Goal: Transaction & Acquisition: Book appointment/travel/reservation

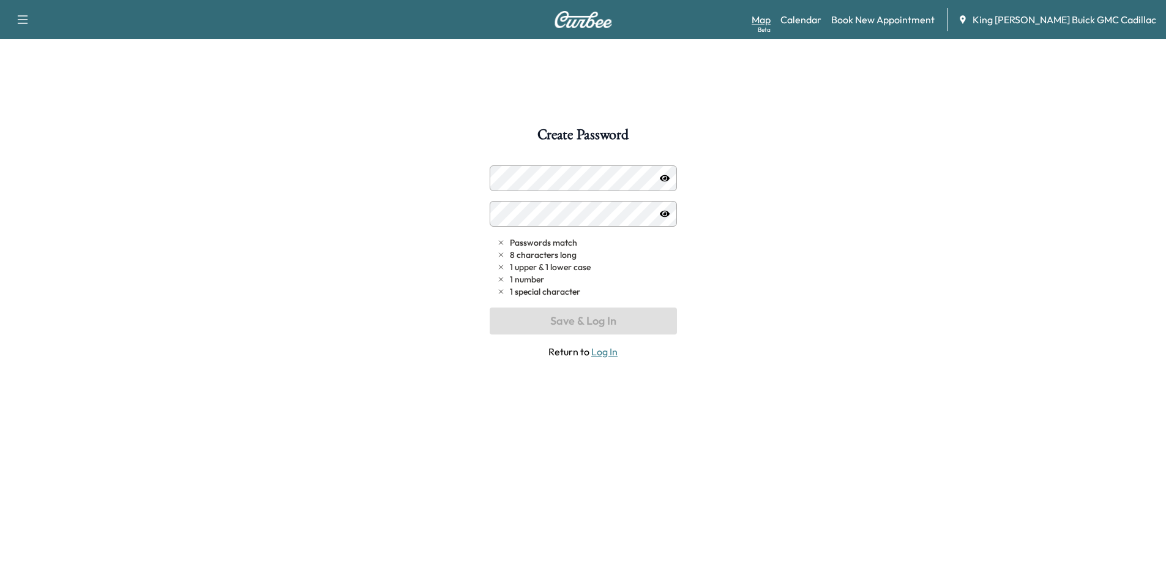
click at [771, 23] on link "Map Beta" at bounding box center [761, 19] width 19 height 15
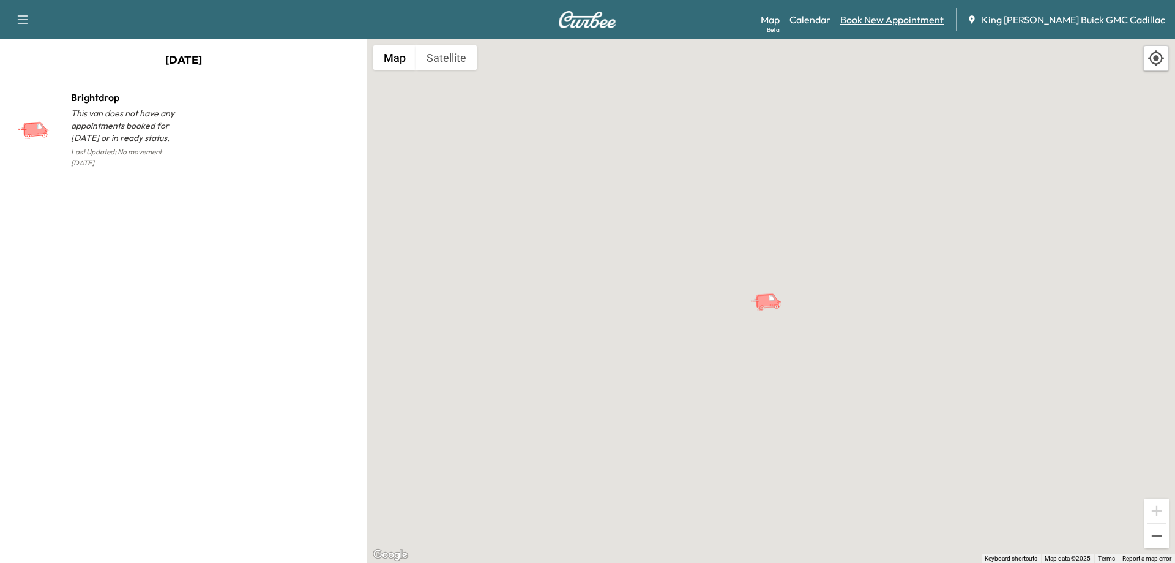
click at [903, 21] on link "Book New Appointment" at bounding box center [891, 19] width 103 height 15
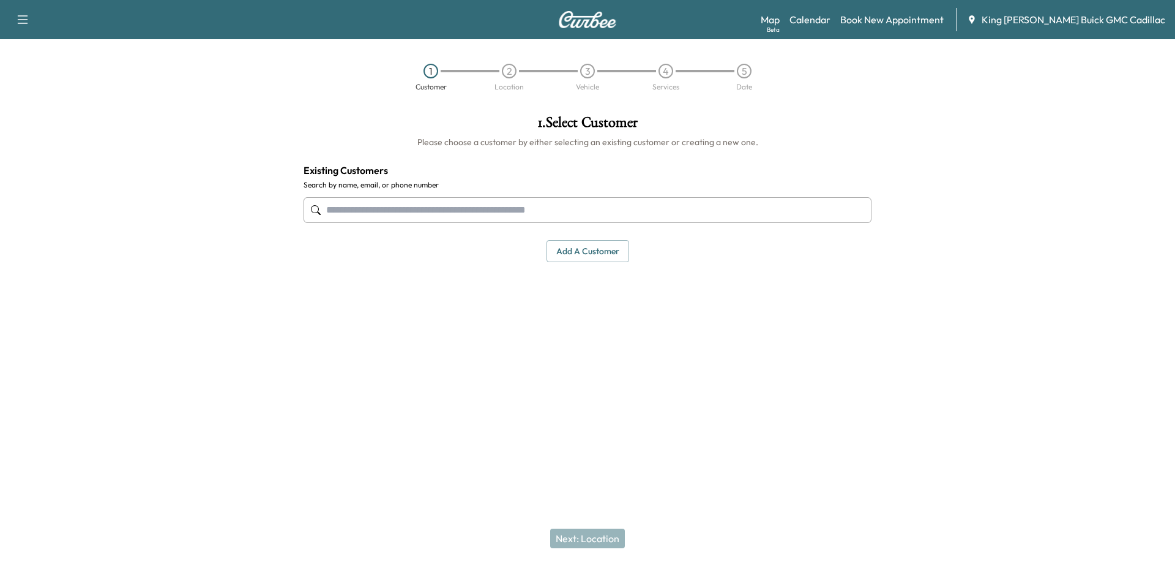
click at [473, 217] on input "text" at bounding box center [588, 210] width 568 height 26
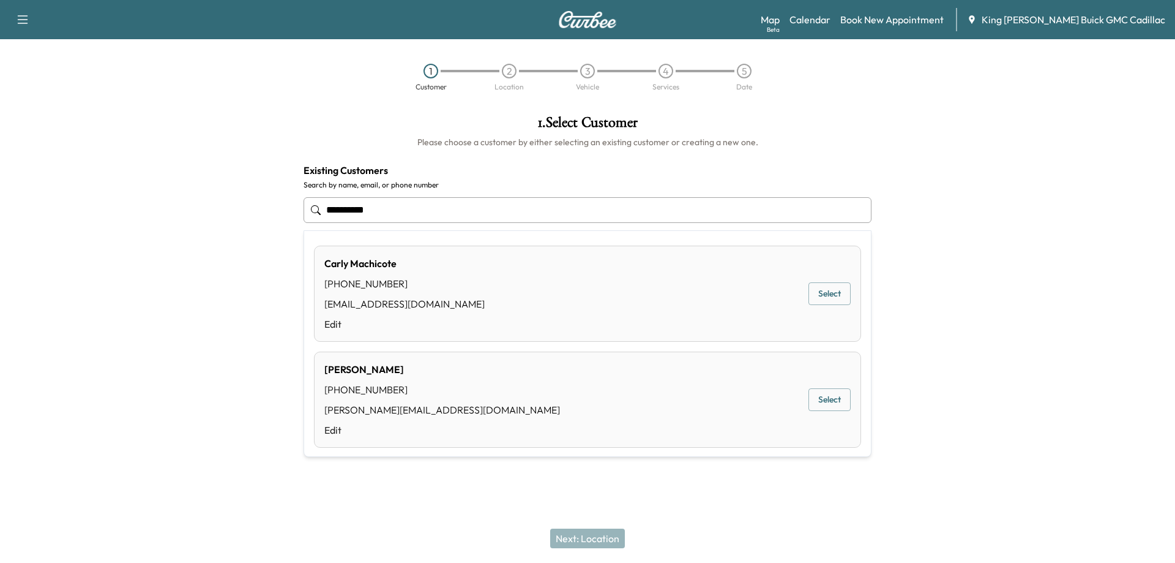
click at [387, 279] on div "[PHONE_NUMBER]" at bounding box center [404, 283] width 160 height 15
type input "**********"
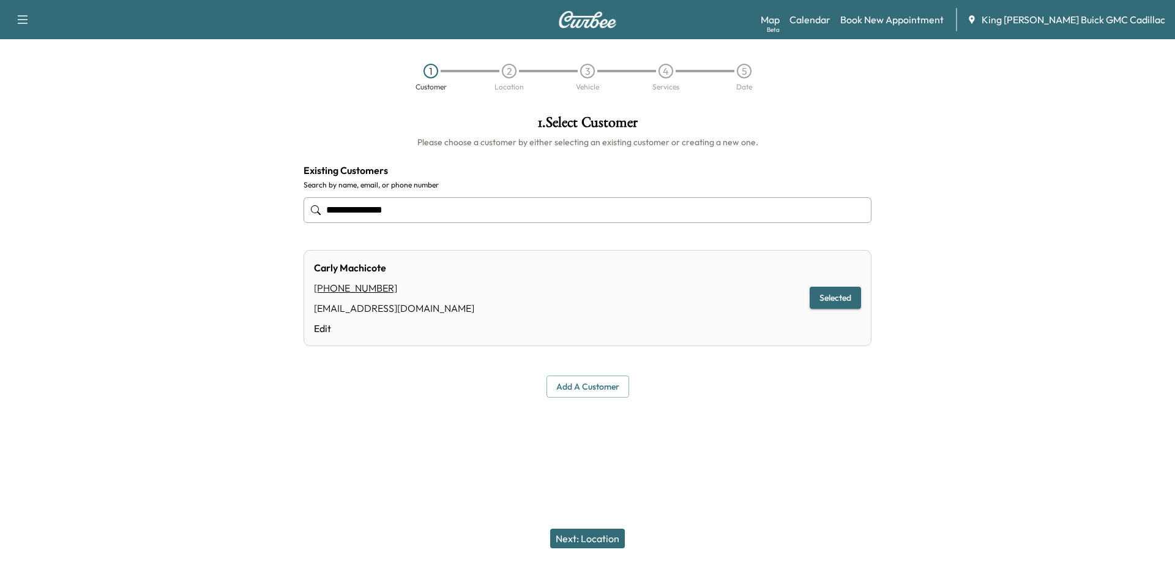
click at [605, 533] on button "Next: Location" at bounding box center [587, 538] width 75 height 20
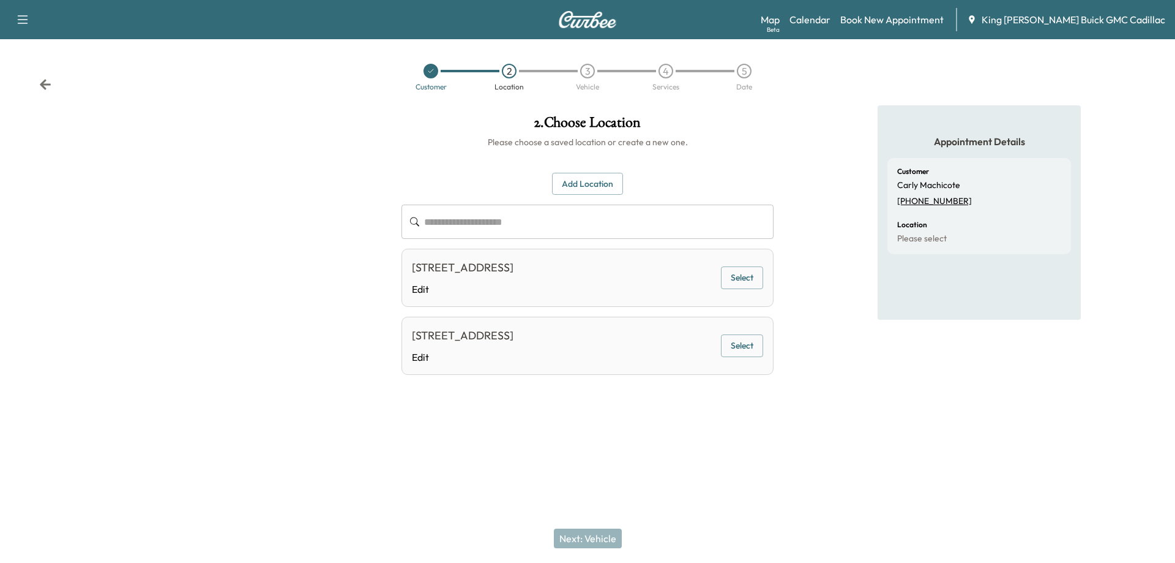
click at [767, 350] on div "[STREET_ADDRESS] Edit Select" at bounding box center [588, 345] width 372 height 58
click at [753, 348] on button "Select" at bounding box center [742, 345] width 42 height 23
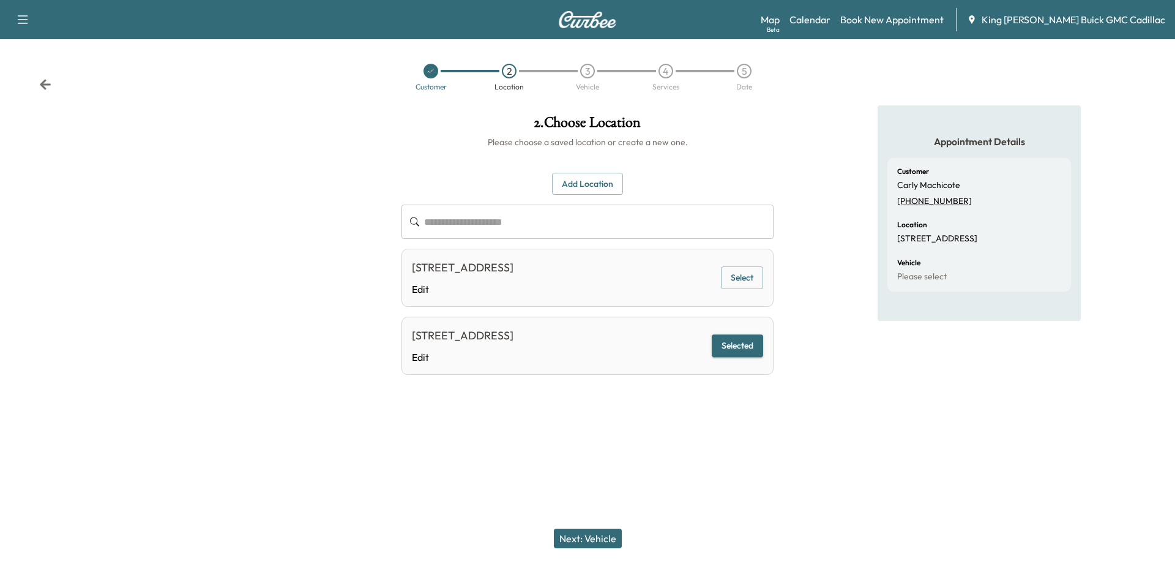
click at [576, 545] on button "Next: Vehicle" at bounding box center [588, 538] width 68 height 20
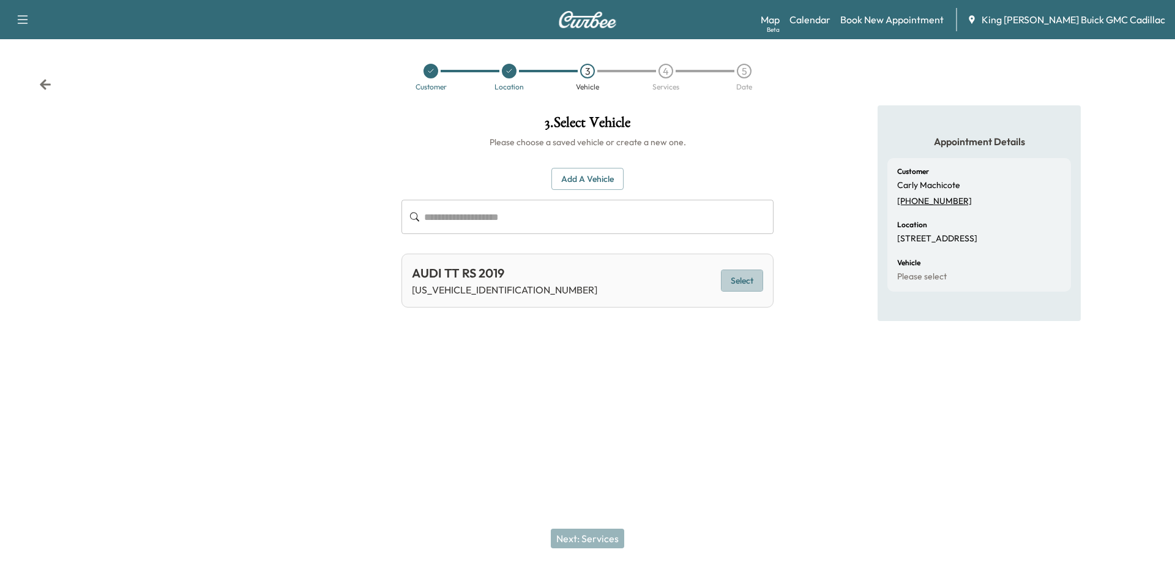
click at [739, 278] on button "Select" at bounding box center [742, 280] width 42 height 23
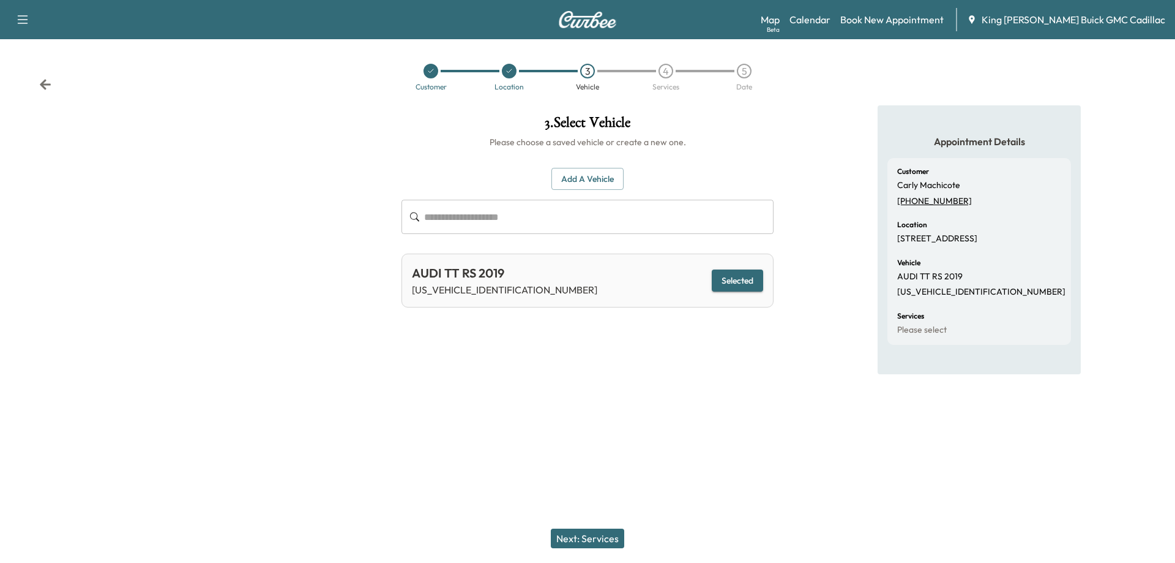
click at [586, 541] on button "Next: Services" at bounding box center [587, 538] width 73 height 20
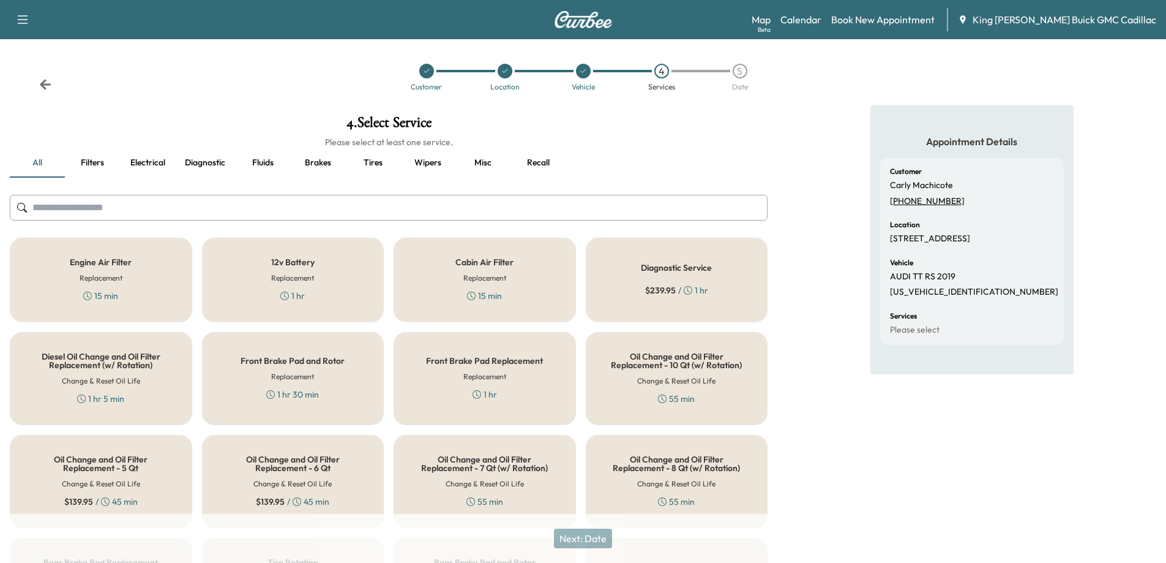
click at [492, 167] on button "Misc" at bounding box center [482, 162] width 55 height 29
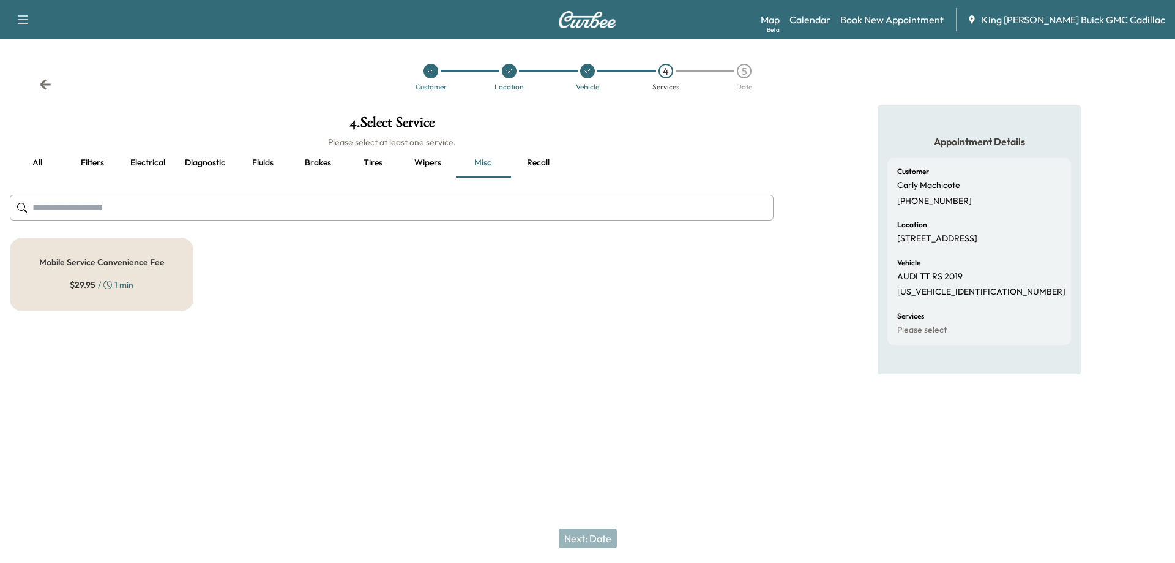
click at [436, 288] on div "Mobile Service Convenience Fee $ 29.95 / 1 min" at bounding box center [392, 274] width 764 height 73
